Goal: Find specific page/section: Find specific page/section

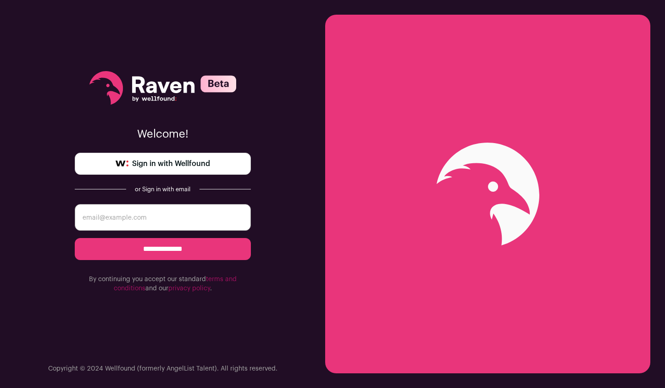
click at [144, 153] on link "Sign in with Wellfound" at bounding box center [163, 164] width 176 height 22
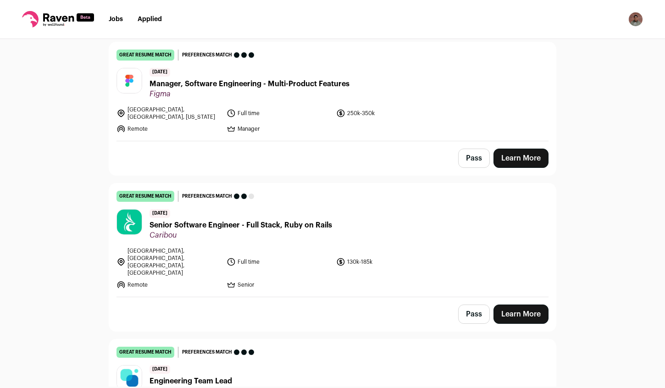
scroll to position [223, 0]
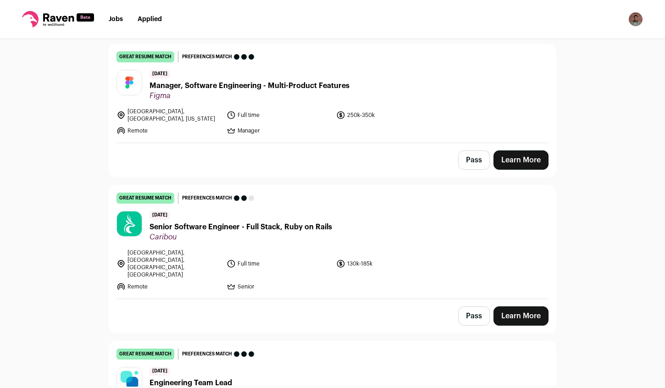
click at [295, 228] on span "Senior Software Engineer - Full Stack, Ruby on Rails" at bounding box center [241, 227] width 183 height 11
